Goal: Task Accomplishment & Management: Use online tool/utility

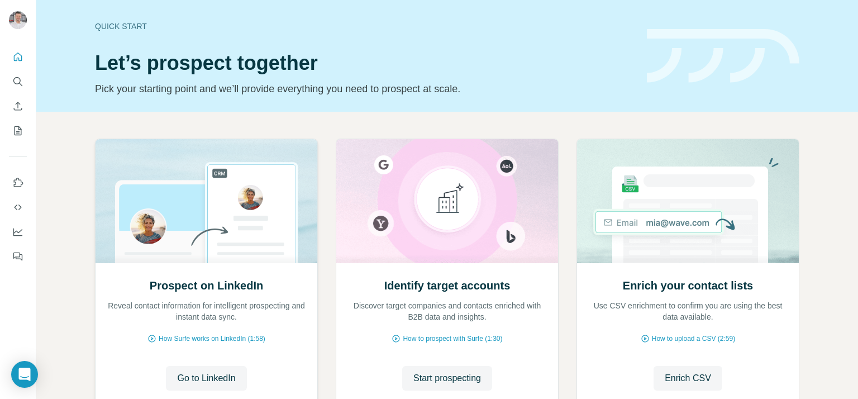
scroll to position [74, 0]
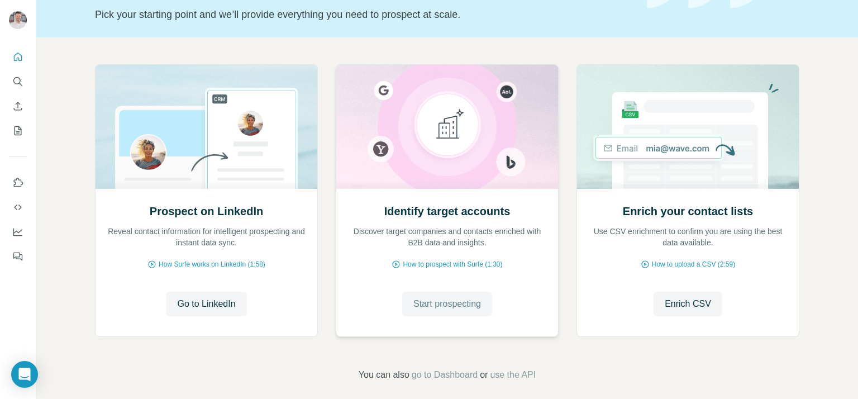
click at [447, 307] on span "Start prospecting" at bounding box center [447, 303] width 68 height 13
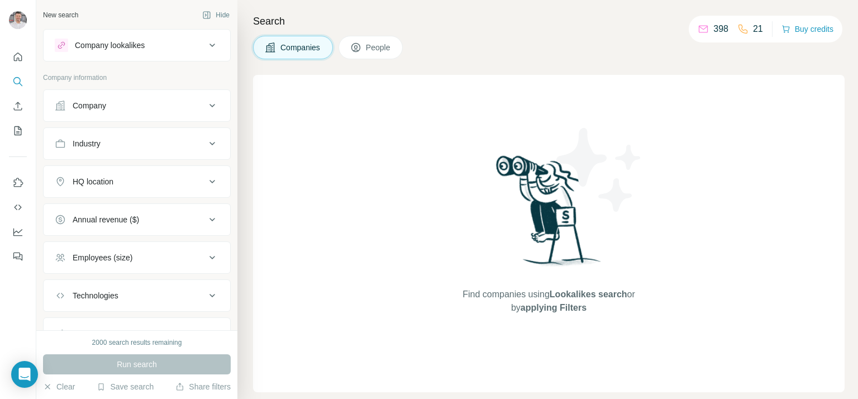
click at [446, 303] on div "Find companies using Lookalikes search or by applying Filters" at bounding box center [548, 233] width 591 height 317
click at [206, 107] on icon at bounding box center [212, 105] width 13 height 13
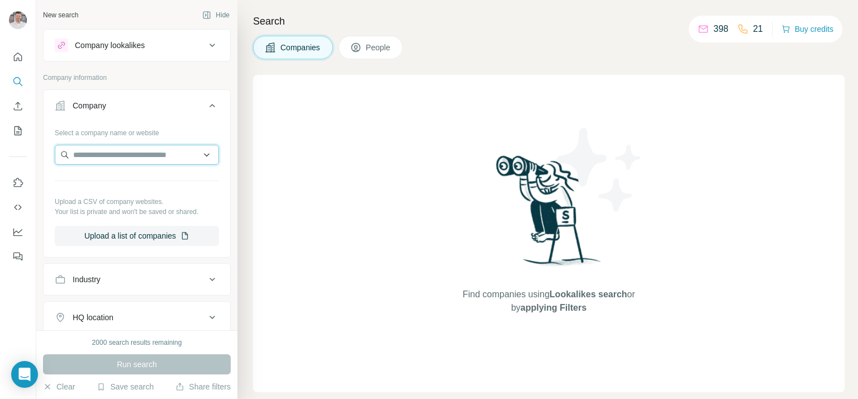
click at [114, 156] on input "text" at bounding box center [137, 155] width 164 height 20
click at [132, 151] on input "**********" at bounding box center [137, 155] width 164 height 20
type input "**********"
drag, startPoint x: 118, startPoint y: 346, endPoint x: 154, endPoint y: 346, distance: 35.7
click at [154, 346] on div "2000 search results remaining" at bounding box center [137, 342] width 90 height 10
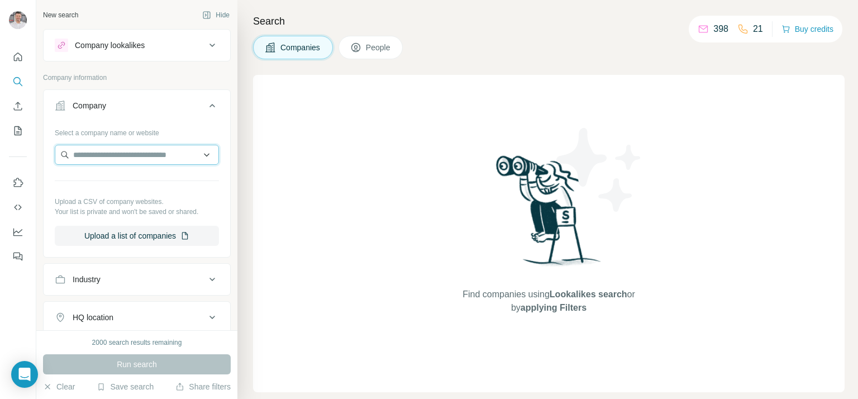
click at [83, 160] on input "text" at bounding box center [137, 155] width 164 height 20
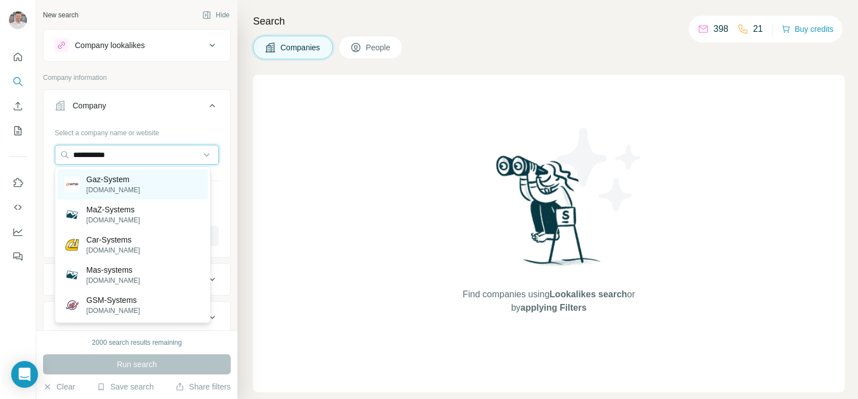
type input "**********"
click at [97, 187] on p "[DOMAIN_NAME]" at bounding box center [114, 190] width 54 height 10
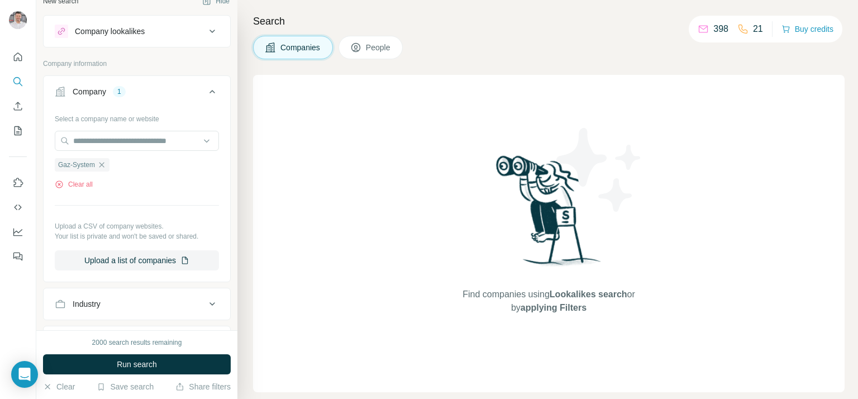
scroll to position [3, 0]
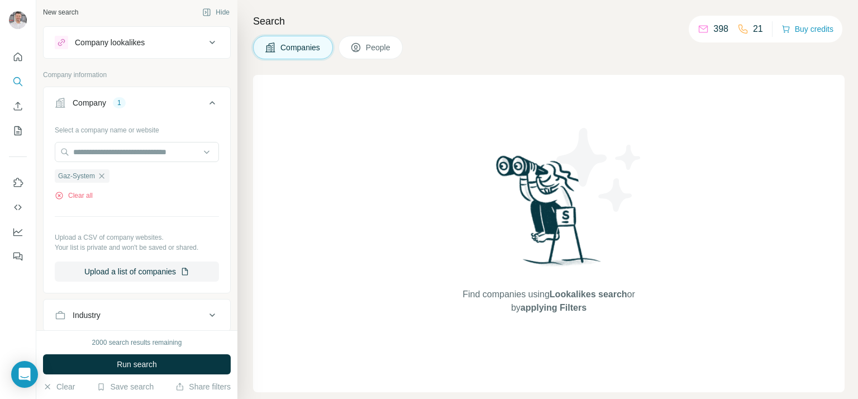
click at [380, 51] on span "People" at bounding box center [379, 47] width 26 height 11
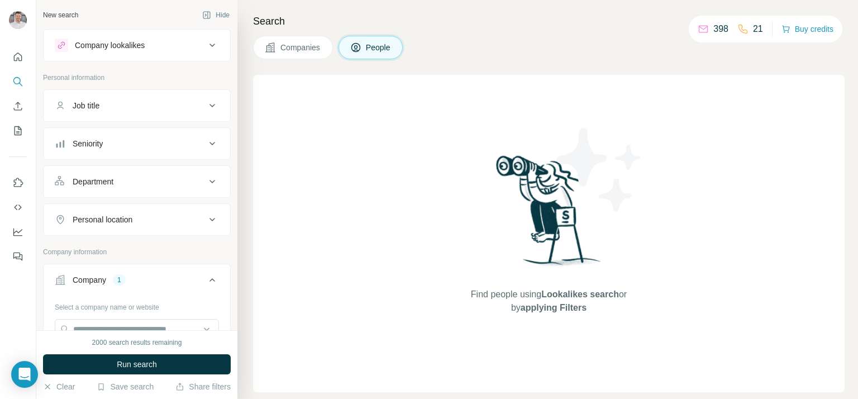
click at [206, 184] on icon at bounding box center [212, 181] width 13 height 13
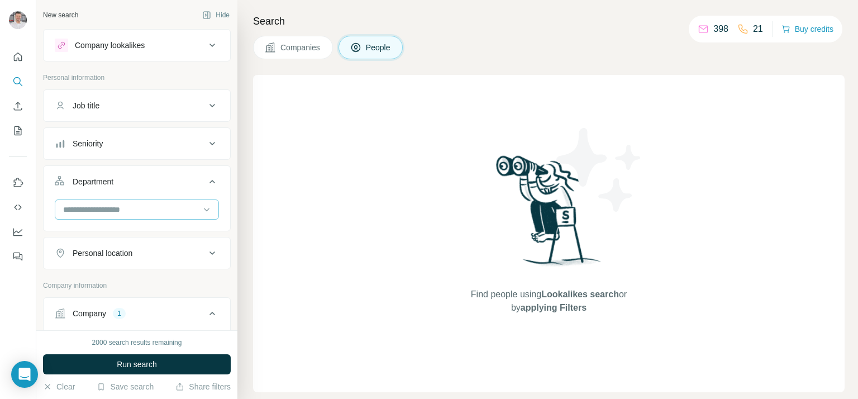
click at [96, 205] on input at bounding box center [131, 209] width 138 height 12
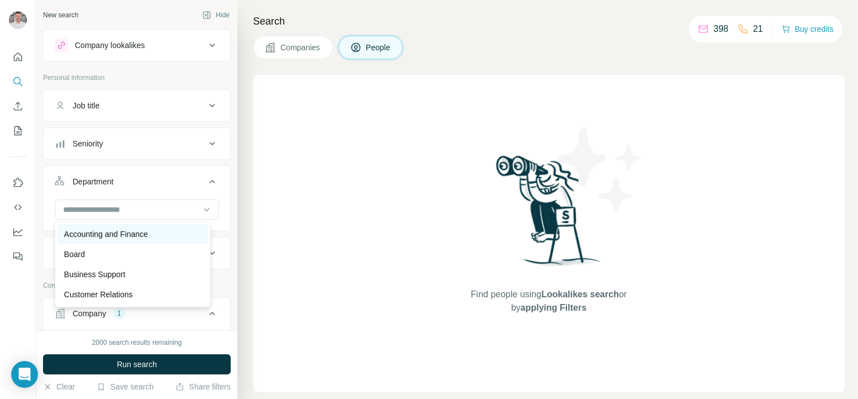
click at [98, 233] on p "Accounting and Finance" at bounding box center [106, 233] width 84 height 11
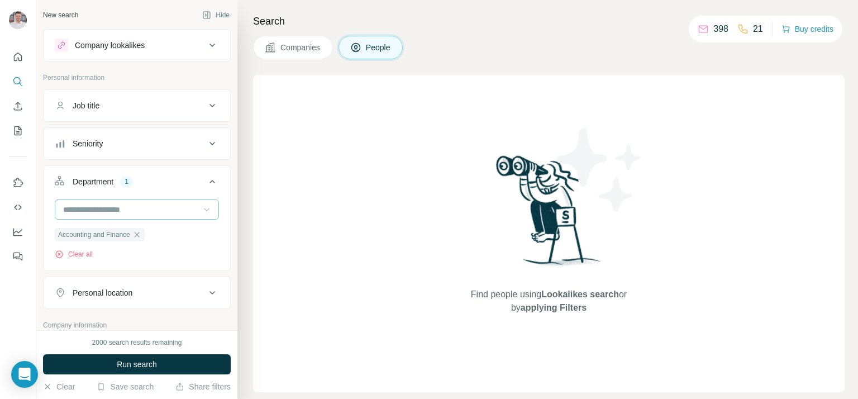
click at [201, 211] on icon at bounding box center [206, 209] width 11 height 11
click at [217, 338] on div "2000 search results remaining" at bounding box center [137, 342] width 188 height 10
click at [128, 359] on span "Run search" at bounding box center [137, 364] width 40 height 11
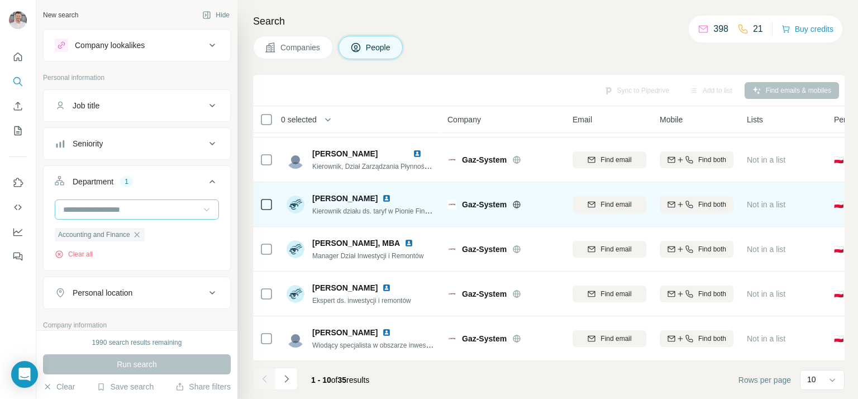
scroll to position [224, 0]
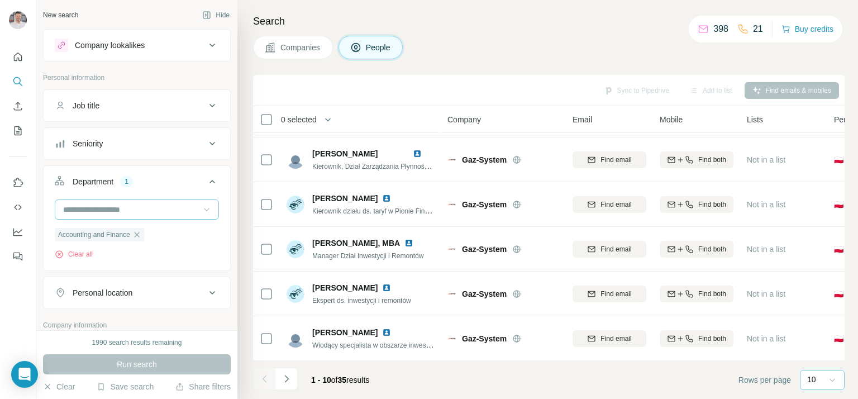
click at [831, 381] on icon at bounding box center [831, 379] width 11 height 11
click at [820, 293] on div "60" at bounding box center [822, 294] width 26 height 11
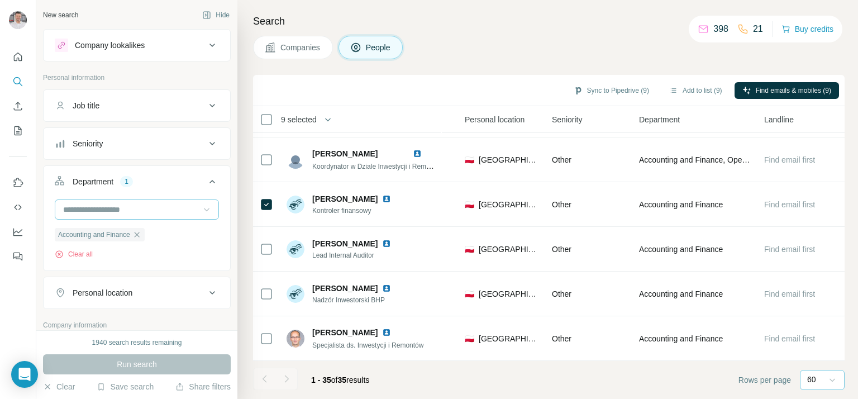
scroll to position [1341, 0]
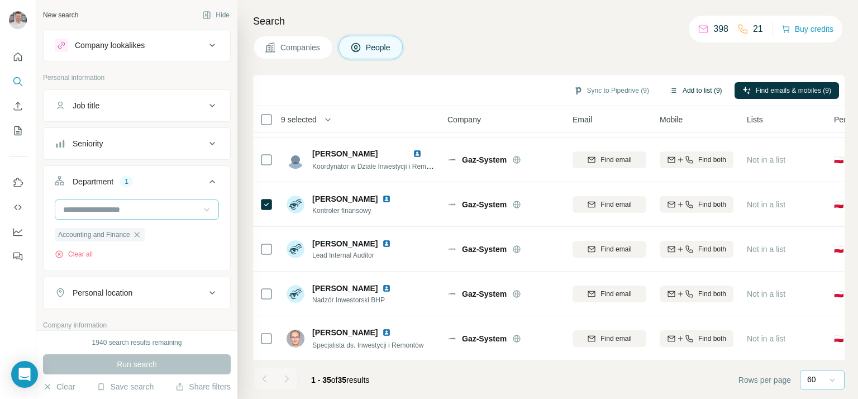
click at [692, 87] on button "Add to list (9)" at bounding box center [695, 90] width 69 height 17
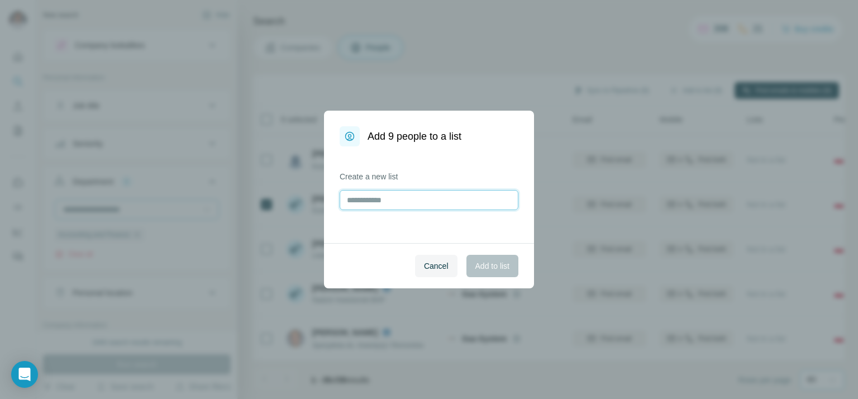
click at [353, 202] on input "text" at bounding box center [429, 200] width 179 height 20
type input "*"
type input "**********"
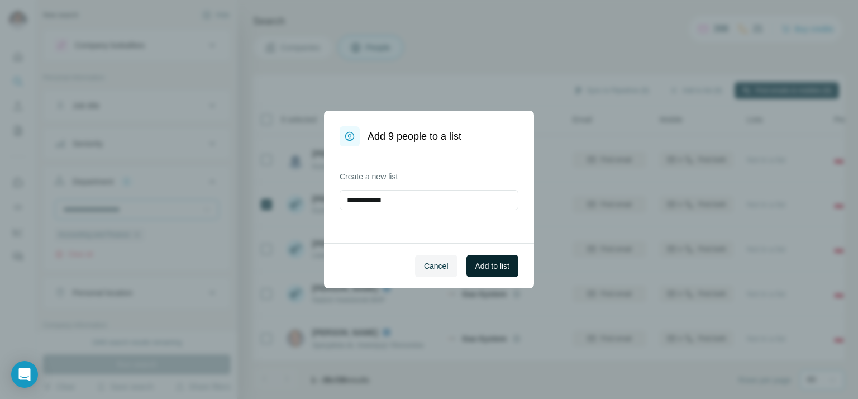
drag, startPoint x: 485, startPoint y: 261, endPoint x: 487, endPoint y: 269, distance: 8.0
click at [487, 269] on span "Add to list" at bounding box center [492, 265] width 34 height 11
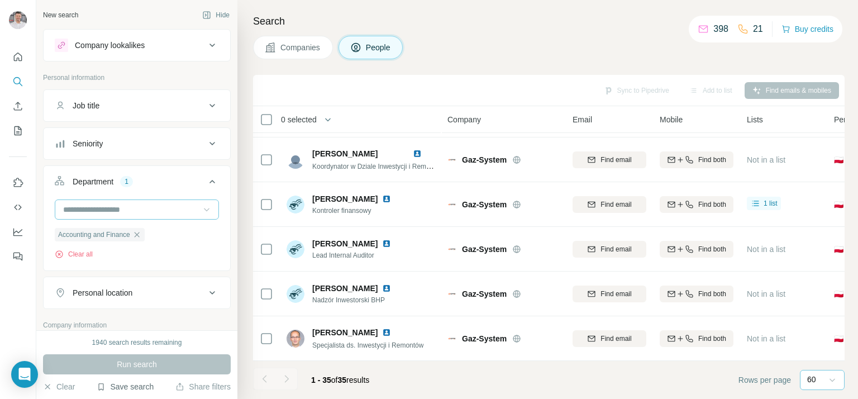
click at [98, 388] on icon "button" at bounding box center [101, 386] width 9 height 9
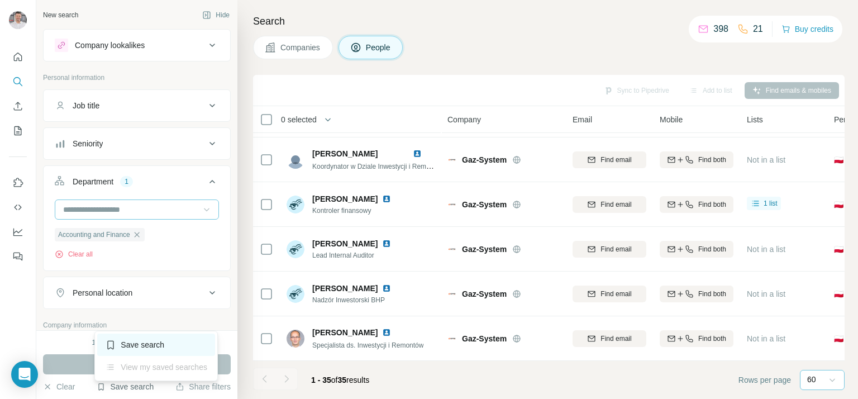
click at [125, 346] on div "Save search" at bounding box center [156, 344] width 118 height 22
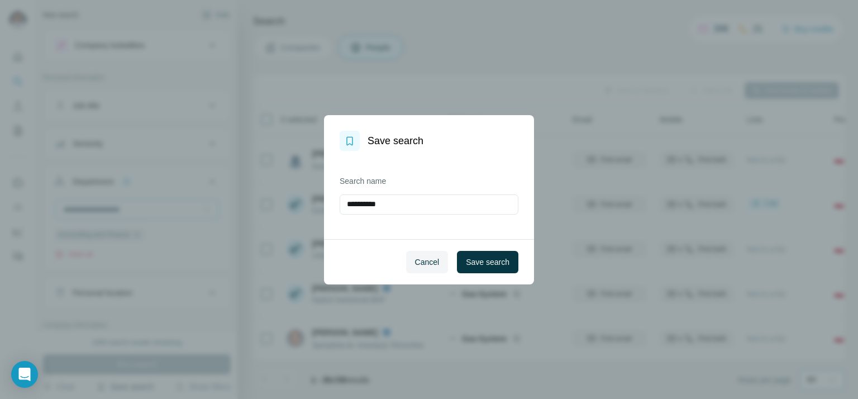
drag, startPoint x: 394, startPoint y: 206, endPoint x: 308, endPoint y: 216, distance: 86.5
click at [308, 216] on div "**********" at bounding box center [429, 199] width 858 height 399
type input "**********"
click at [489, 262] on span "Save search" at bounding box center [488, 261] width 44 height 11
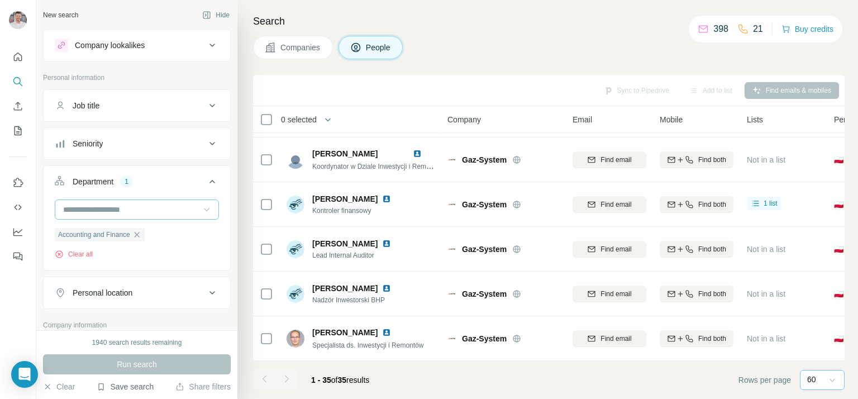
click at [125, 388] on button "Save search" at bounding box center [125, 386] width 57 height 11
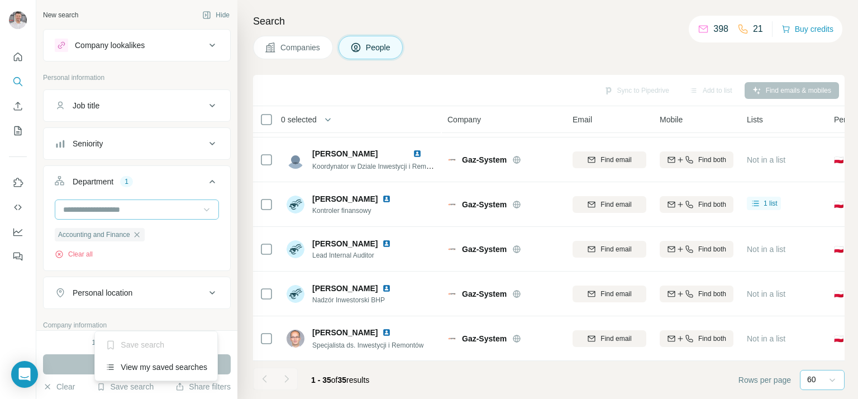
click at [206, 104] on icon at bounding box center [212, 105] width 13 height 13
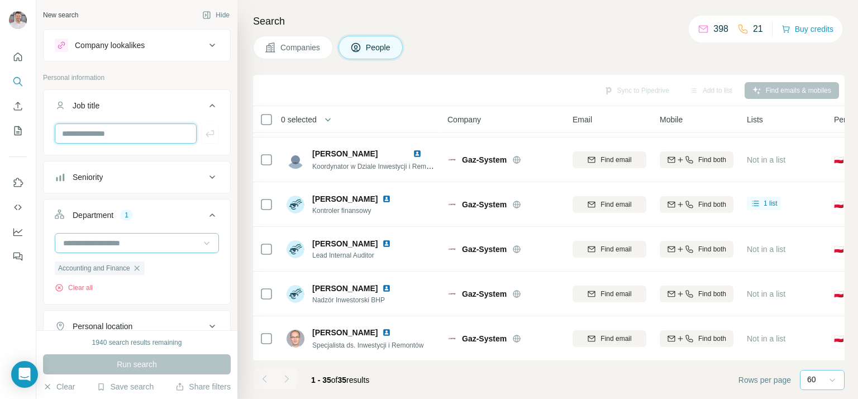
click at [95, 134] on input "text" at bounding box center [126, 133] width 142 height 20
click at [92, 135] on input "text" at bounding box center [126, 133] width 142 height 20
click at [209, 106] on icon at bounding box center [212, 105] width 6 height 3
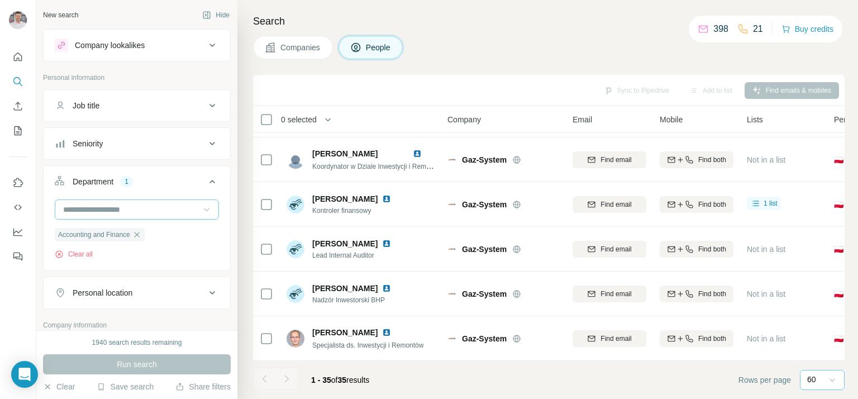
click at [140, 146] on div "Seniority" at bounding box center [130, 143] width 151 height 11
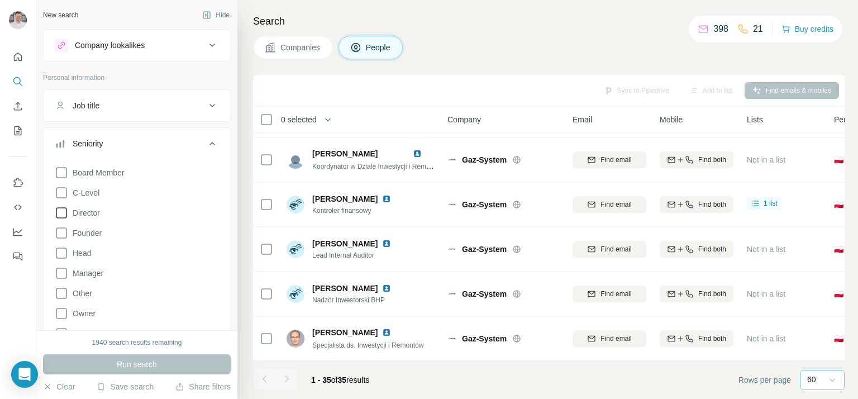
drag, startPoint x: 60, startPoint y: 170, endPoint x: 59, endPoint y: 213, distance: 43.6
click at [60, 172] on icon at bounding box center [61, 172] width 13 height 13
click at [63, 192] on icon at bounding box center [61, 192] width 13 height 13
click at [59, 211] on icon at bounding box center [61, 212] width 13 height 13
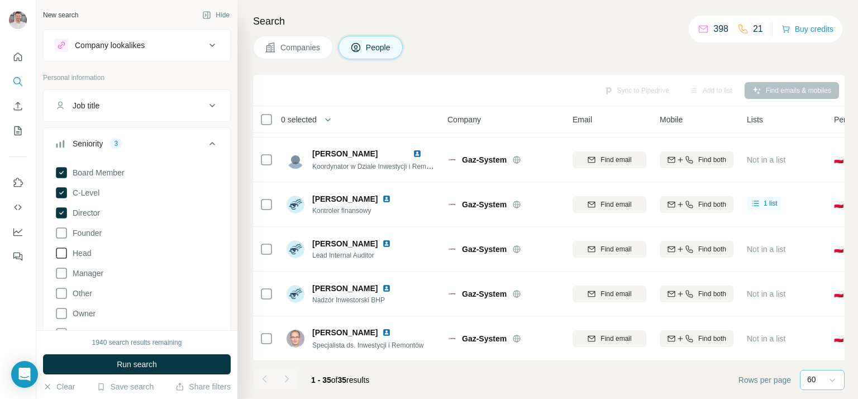
click at [60, 253] on icon at bounding box center [61, 252] width 13 height 13
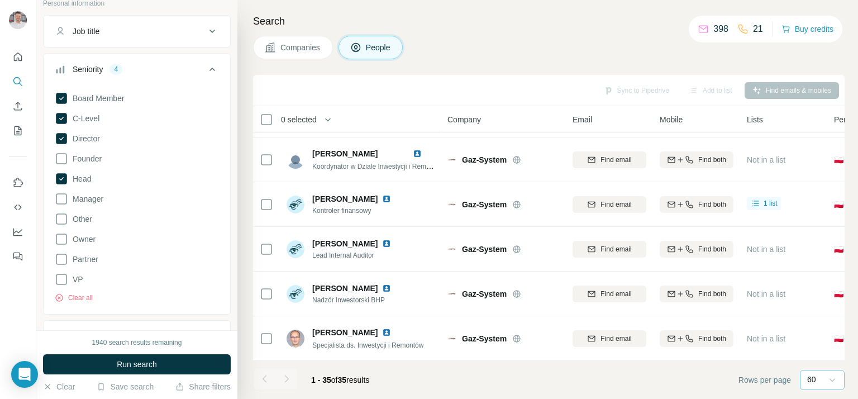
scroll to position [149, 0]
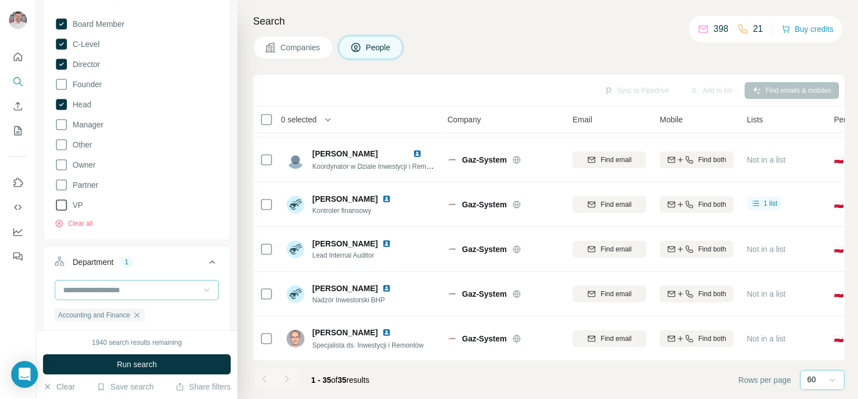
click at [60, 206] on icon at bounding box center [61, 204] width 13 height 13
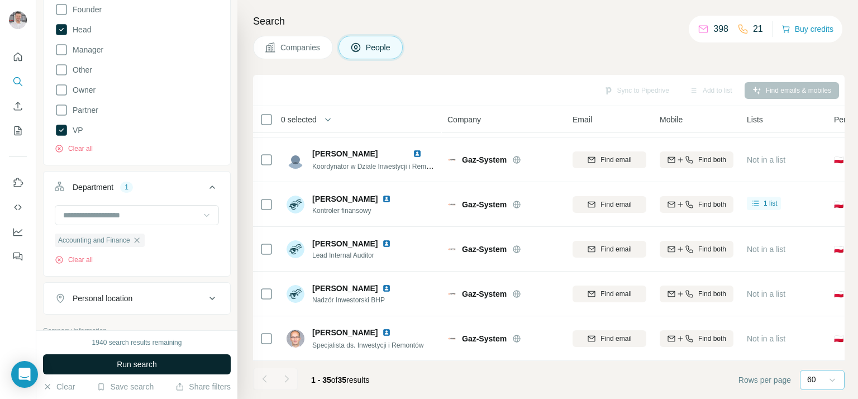
click at [143, 365] on span "Run search" at bounding box center [137, 364] width 40 height 11
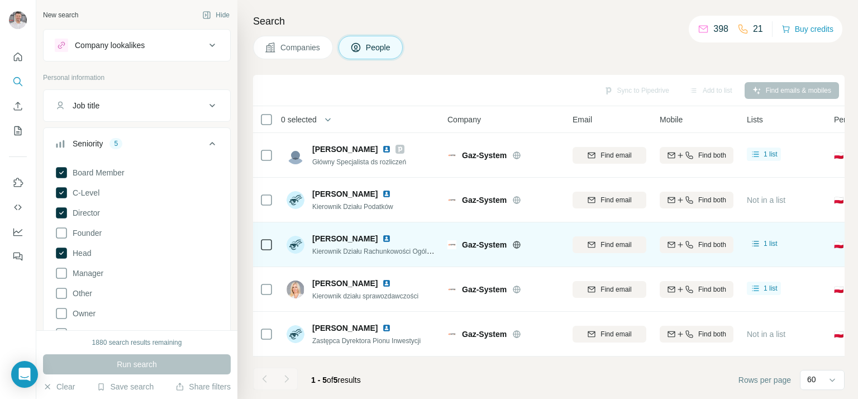
scroll to position [0, 0]
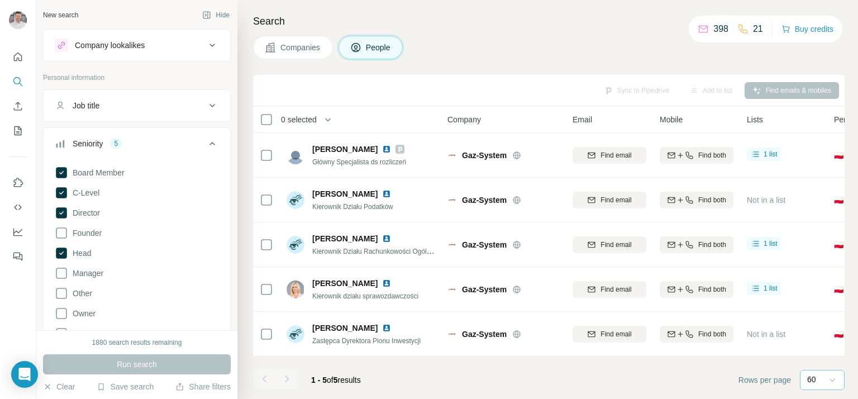
click at [831, 381] on icon at bounding box center [831, 379] width 11 height 11
click at [815, 354] on p "10" at bounding box center [813, 354] width 9 height 11
drag, startPoint x: 102, startPoint y: 346, endPoint x: 134, endPoint y: 349, distance: 32.6
click at [102, 346] on div "1880 search results remaining" at bounding box center [137, 342] width 90 height 10
click at [139, 343] on div "1880 search results remaining" at bounding box center [137, 342] width 90 height 10
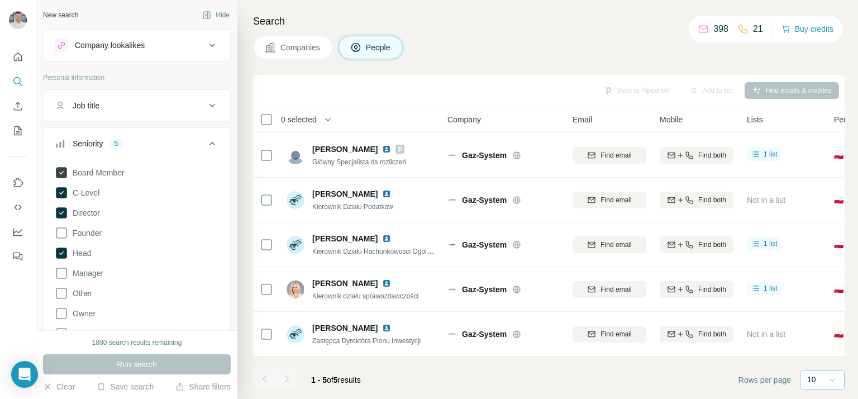
click at [61, 171] on icon at bounding box center [61, 172] width 11 height 11
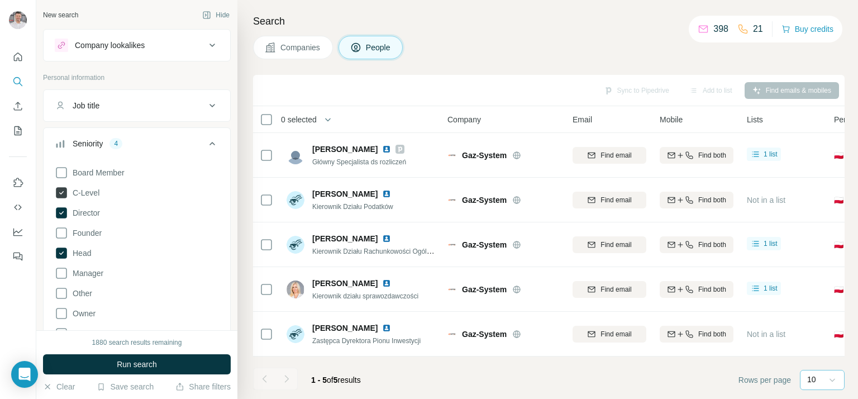
click at [58, 188] on icon at bounding box center [61, 192] width 11 height 11
click at [60, 212] on icon at bounding box center [61, 212] width 11 height 11
click at [62, 254] on icon at bounding box center [61, 252] width 11 height 11
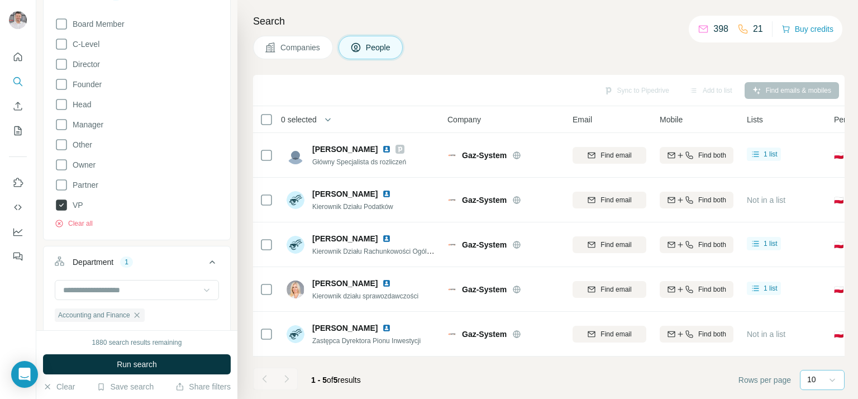
click at [60, 202] on icon at bounding box center [61, 204] width 11 height 11
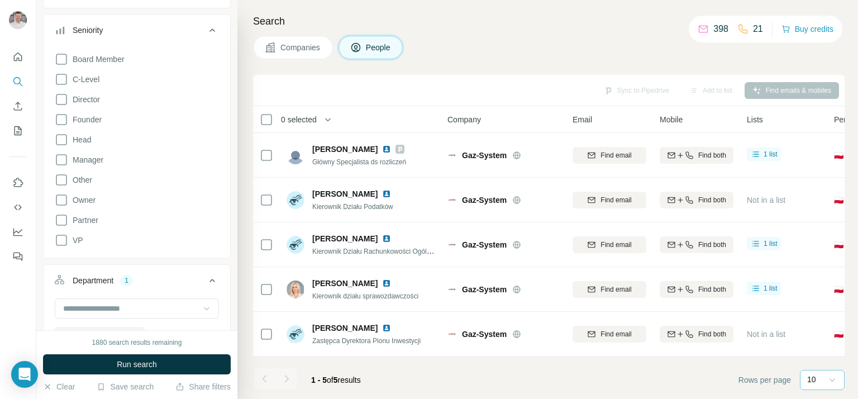
scroll to position [223, 0]
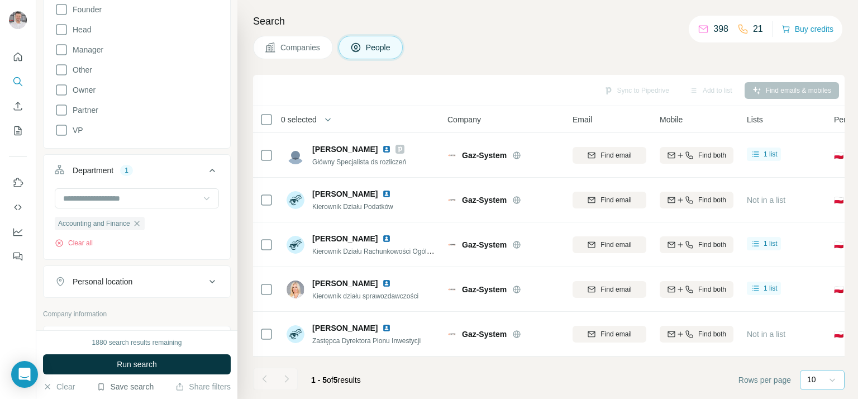
drag, startPoint x: 138, startPoint y: 388, endPoint x: 133, endPoint y: 387, distance: 5.6
drag, startPoint x: 133, startPoint y: 387, endPoint x: 34, endPoint y: 331, distance: 114.3
click at [34, 331] on div at bounding box center [18, 199] width 36 height 399
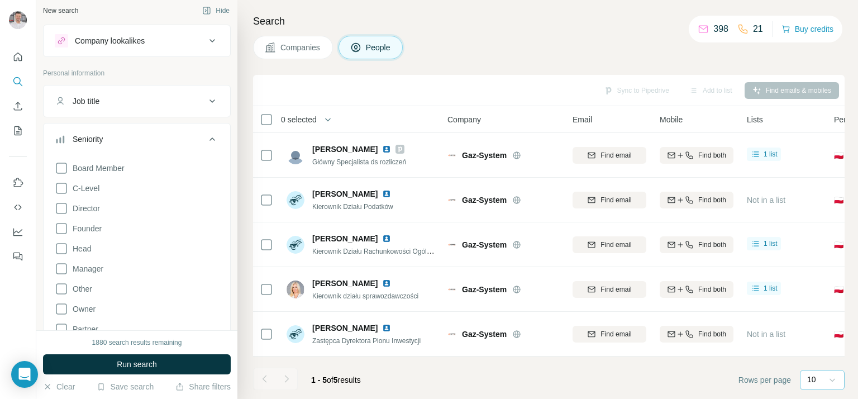
scroll to position [0, 0]
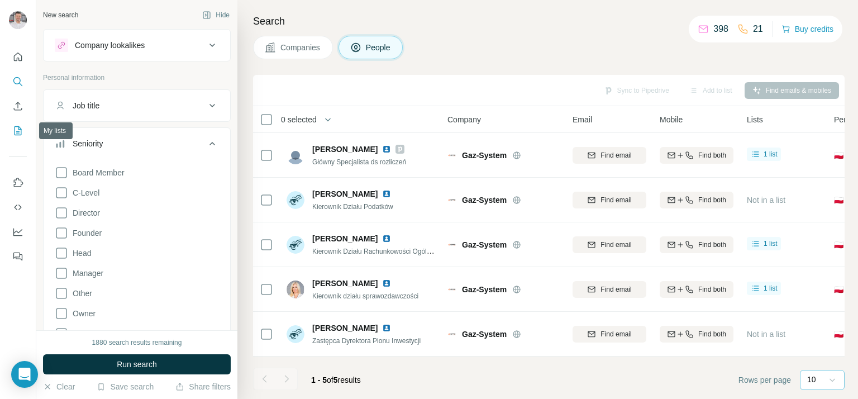
click at [18, 130] on icon "My lists" at bounding box center [17, 130] width 11 height 11
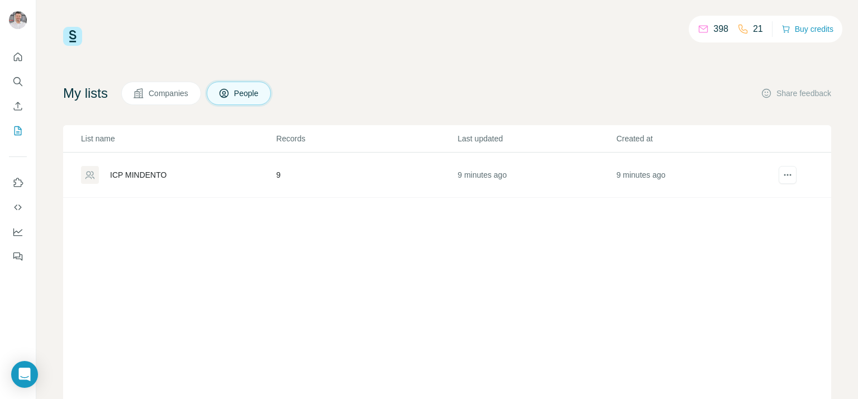
click at [131, 174] on div "ICP MINDENTO" at bounding box center [138, 174] width 56 height 11
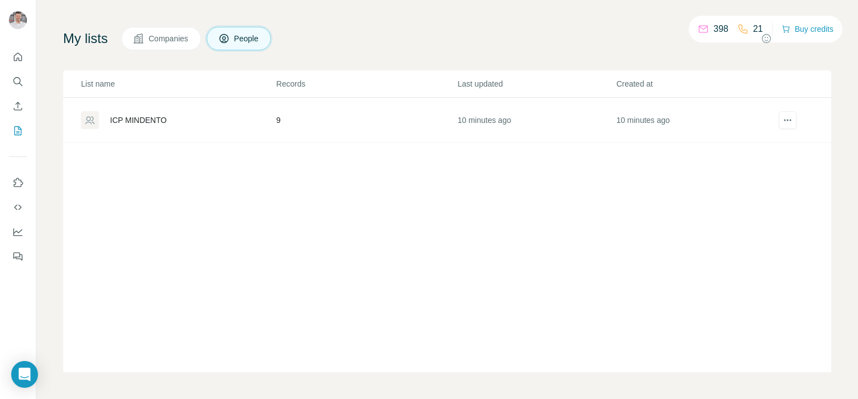
scroll to position [55, 0]
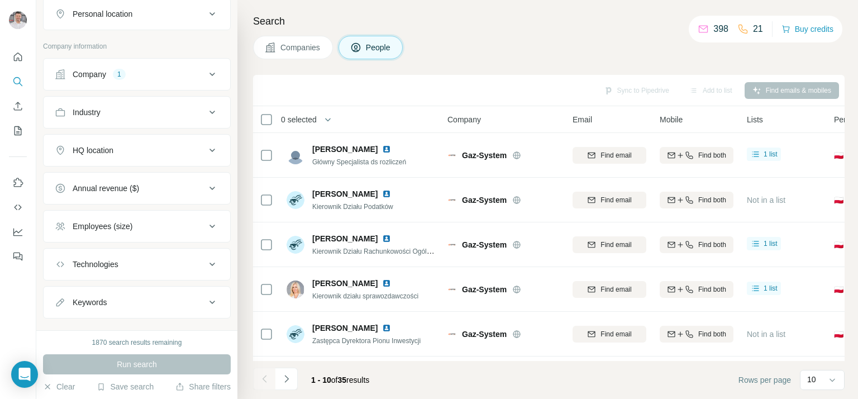
scroll to position [222, 0]
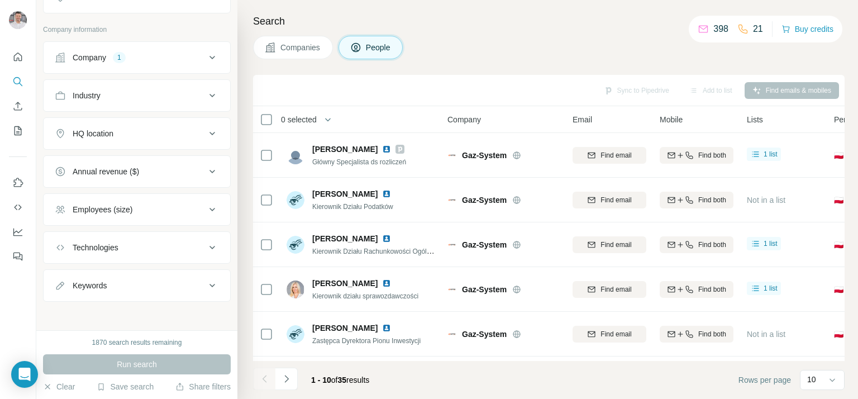
click at [118, 281] on div "Keywords" at bounding box center [130, 285] width 151 height 11
click at [79, 312] on input "text" at bounding box center [126, 313] width 142 height 20
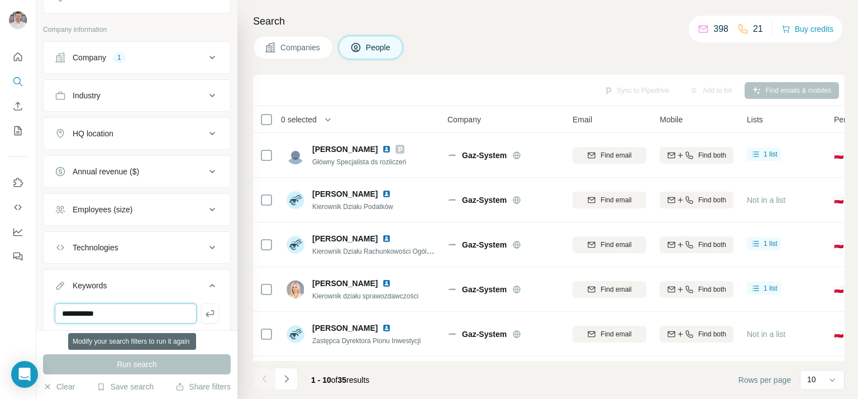
type input "**********"
click at [140, 364] on div "Run search" at bounding box center [137, 364] width 188 height 20
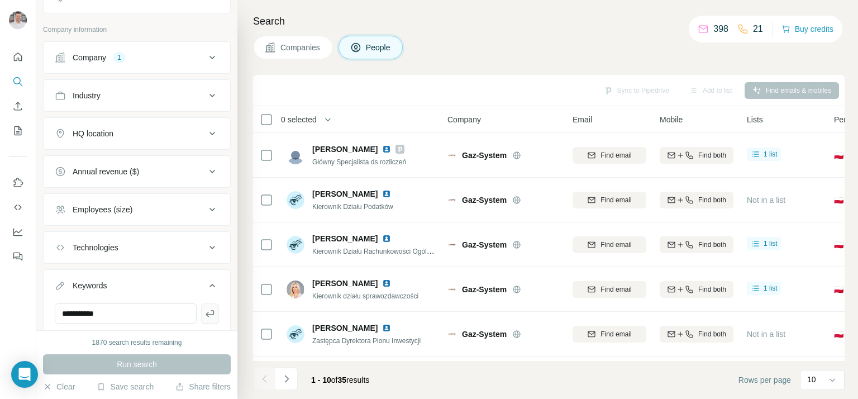
click at [204, 312] on icon "button" at bounding box center [209, 313] width 11 height 11
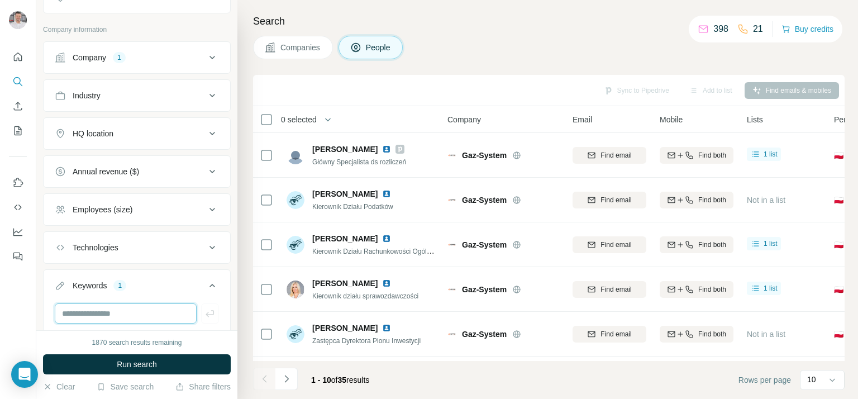
click at [109, 308] on input "text" at bounding box center [126, 313] width 142 height 20
type input "**********"
drag, startPoint x: 130, startPoint y: 308, endPoint x: 25, endPoint y: 312, distance: 105.6
click at [22, 312] on div "**********" at bounding box center [429, 199] width 858 height 399
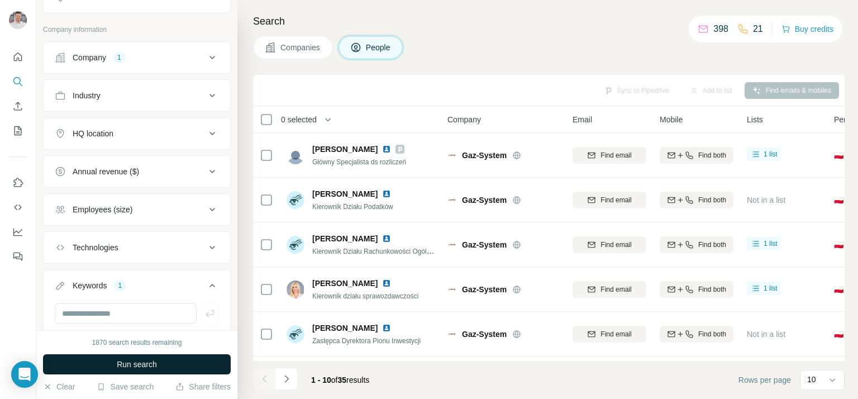
click at [134, 364] on span "Run search" at bounding box center [137, 364] width 40 height 11
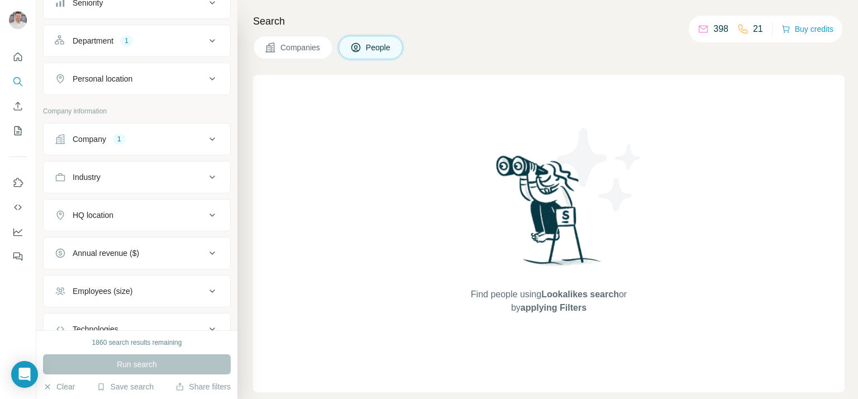
scroll to position [149, 0]
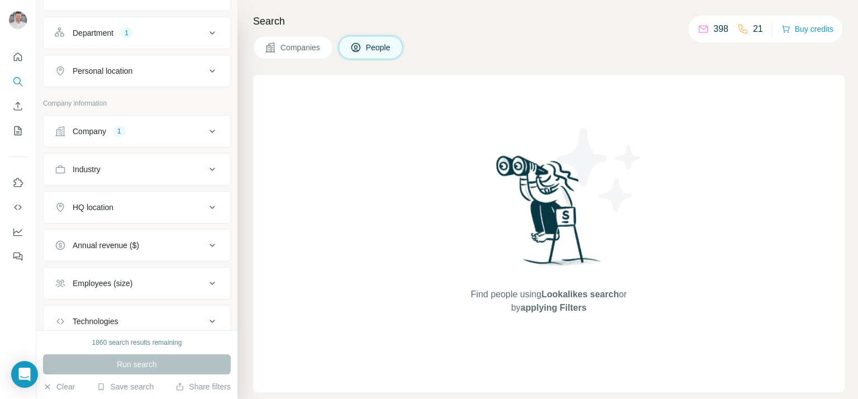
click at [169, 127] on div "Company 1" at bounding box center [130, 131] width 151 height 11
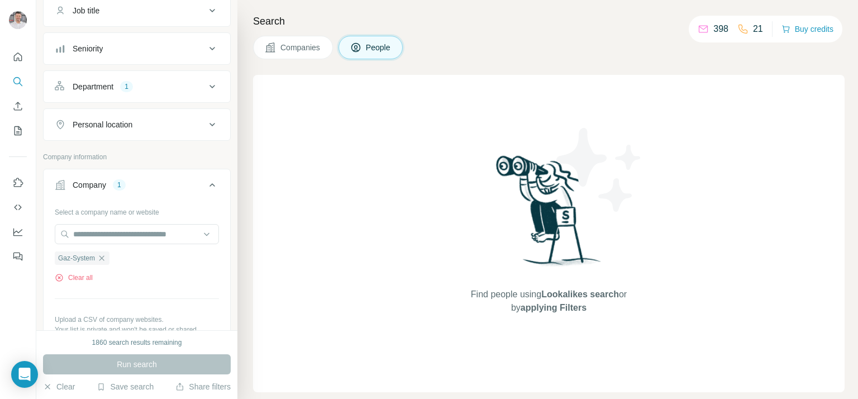
scroll to position [74, 0]
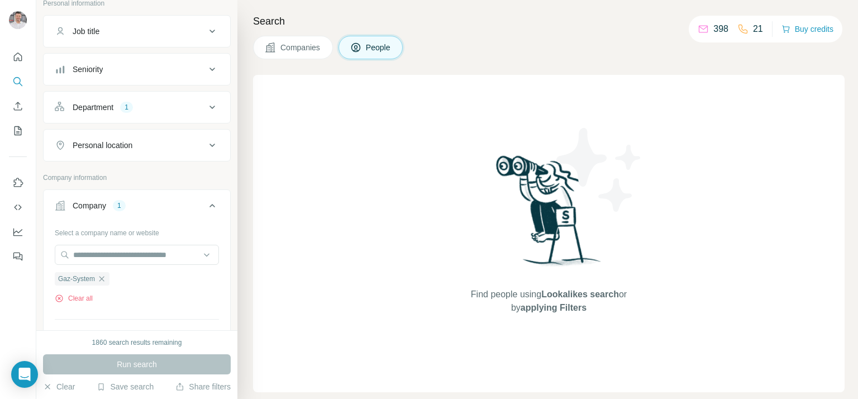
click at [206, 108] on icon at bounding box center [212, 107] width 13 height 13
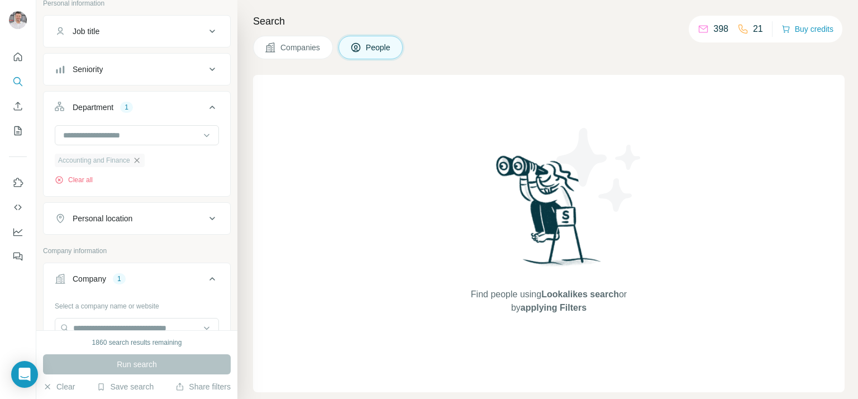
click at [141, 157] on icon "button" at bounding box center [136, 160] width 9 height 9
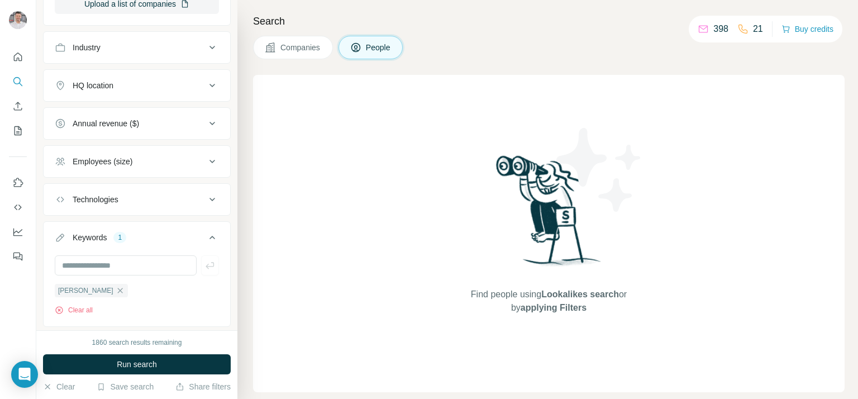
scroll to position [504, 0]
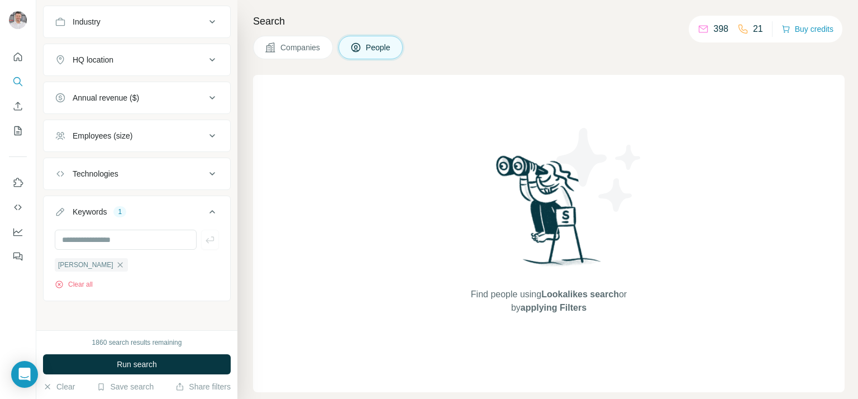
click at [140, 363] on span "Run search" at bounding box center [137, 364] width 40 height 11
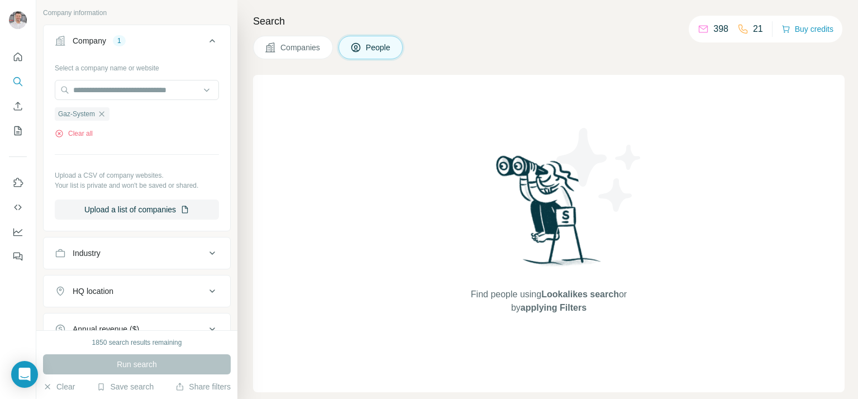
scroll to position [298, 0]
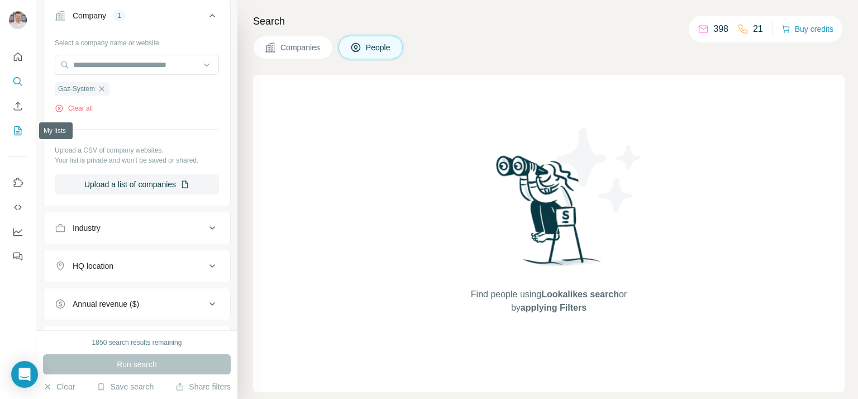
click at [11, 128] on button "My lists" at bounding box center [18, 131] width 18 height 20
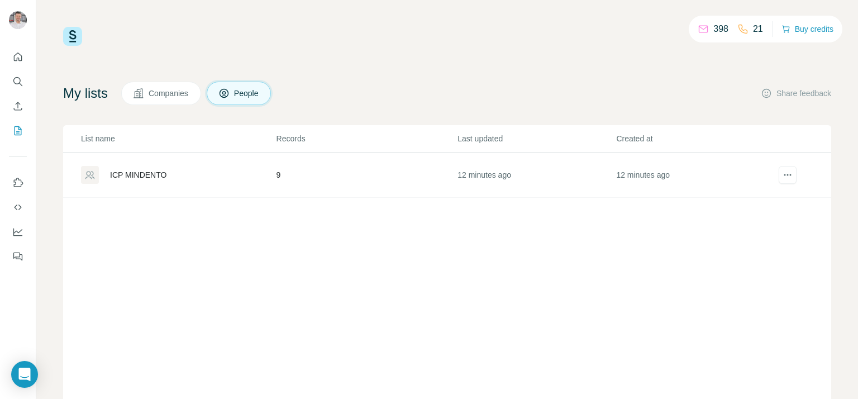
click at [156, 172] on div "ICP MINDENTO" at bounding box center [138, 174] width 56 height 11
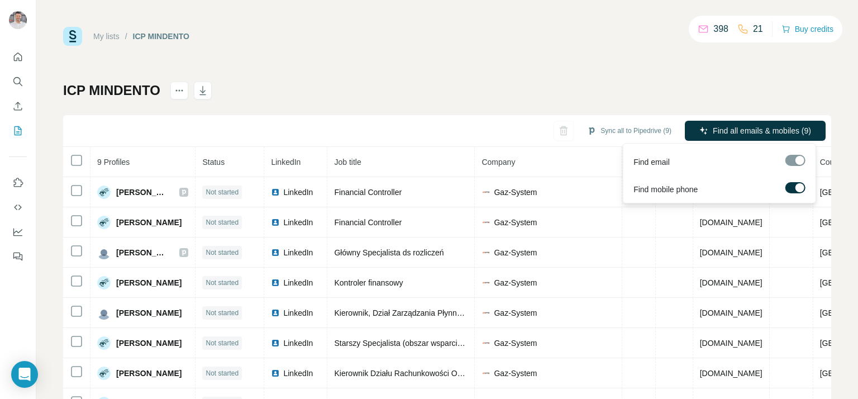
drag, startPoint x: 724, startPoint y: 128, endPoint x: 730, endPoint y: 199, distance: 71.2
click at [712, 199] on body "My lists / ICP MINDENTO 398 21 Buy credits ICP MINDENTO Sync all to Pipedrive (…" at bounding box center [429, 199] width 858 height 399
click at [802, 184] on div at bounding box center [799, 187] width 9 height 9
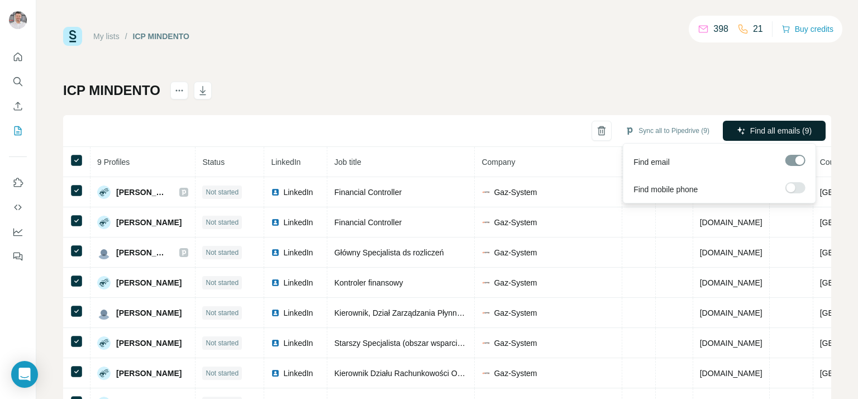
click at [770, 131] on span "Find all emails (9)" at bounding box center [780, 130] width 61 height 11
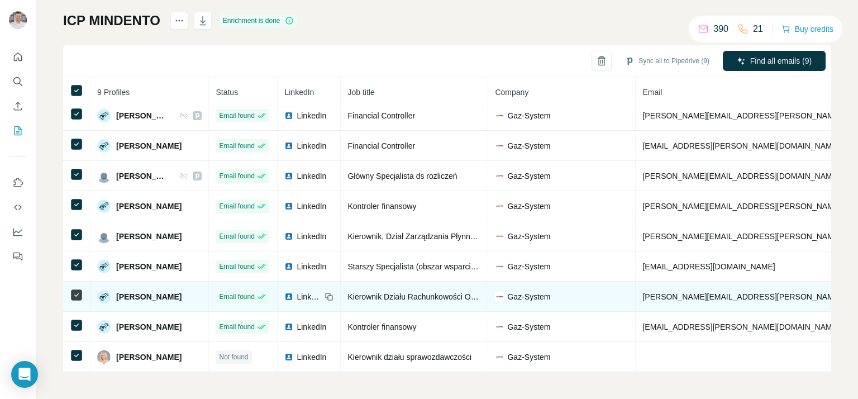
scroll to position [10, 0]
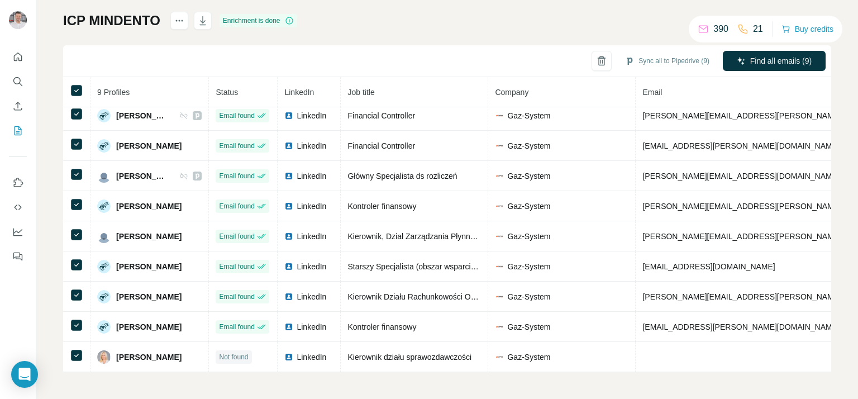
drag, startPoint x: 653, startPoint y: 60, endPoint x: 464, endPoint y: 378, distance: 370.2
click at [464, 377] on div "My lists / ICP MINDENTO 390 21 Buy credits ICP MINDENTO Enrichment is done Sync…" at bounding box center [446, 199] width 821 height 399
click at [648, 60] on button "Sync to Pipedrive (8)" at bounding box center [671, 60] width 91 height 17
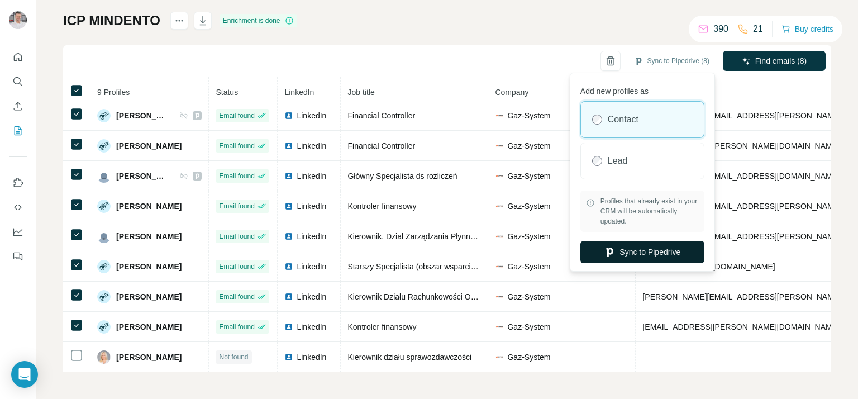
click at [627, 251] on button "Sync to Pipedrive" at bounding box center [642, 252] width 124 height 22
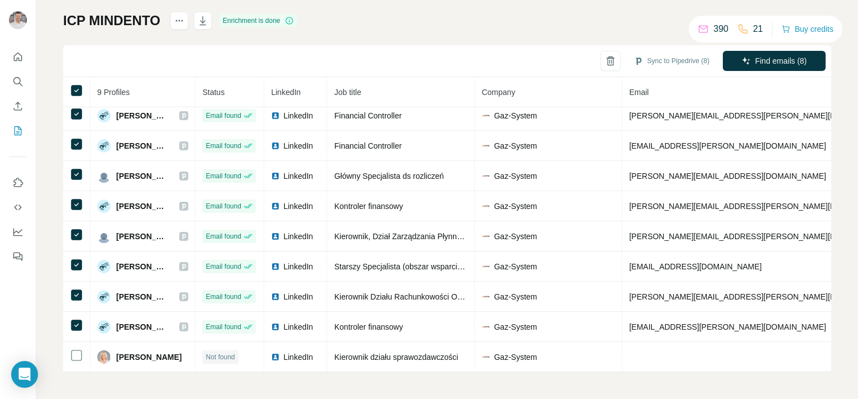
scroll to position [0, 0]
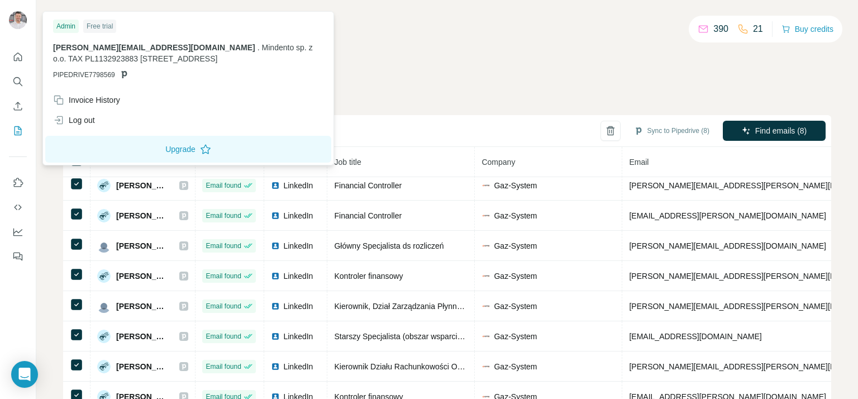
click at [11, 22] on img at bounding box center [18, 20] width 18 height 18
click at [18, 16] on img at bounding box center [18, 20] width 18 height 18
click at [176, 150] on button "Upgrade" at bounding box center [188, 149] width 286 height 27
